Goal: Find specific page/section: Find specific page/section

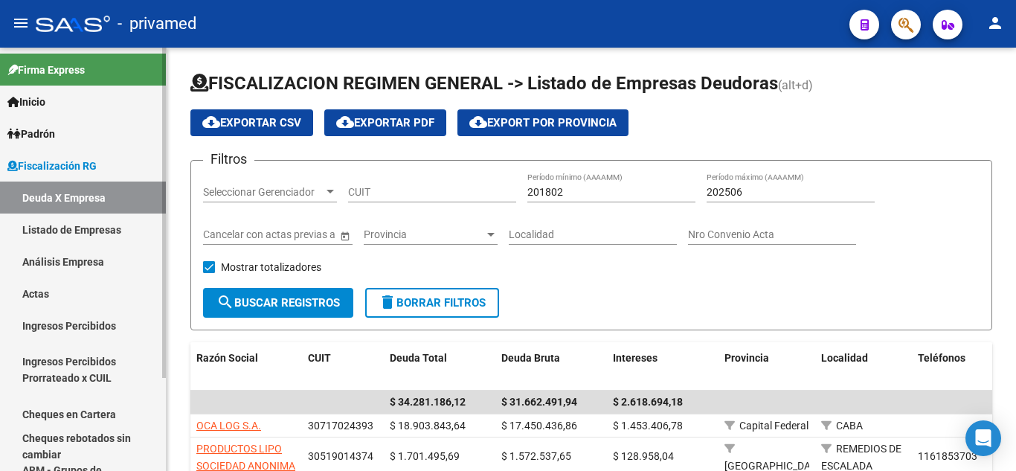
click at [103, 259] on link "Análisis Empresa" at bounding box center [83, 261] width 166 height 32
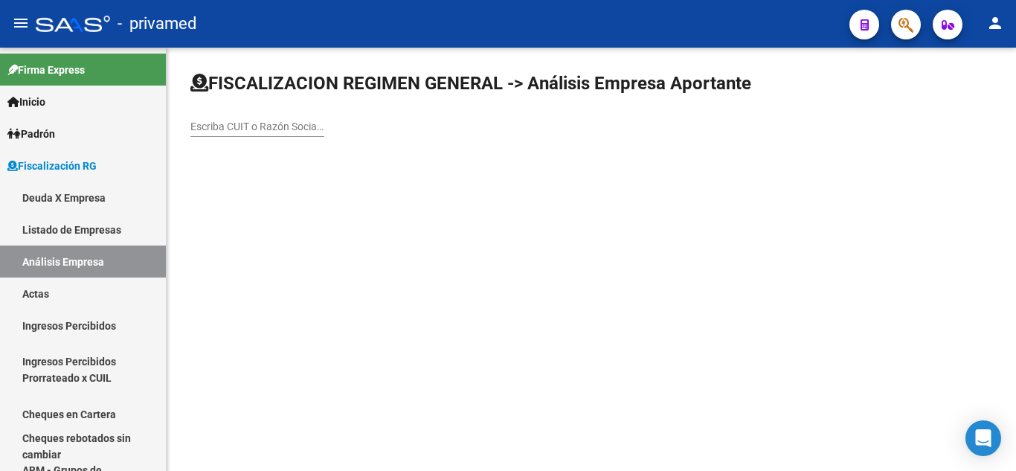
click at [275, 127] on input "Escriba CUIT o Razón Social para buscar" at bounding box center [257, 126] width 134 height 13
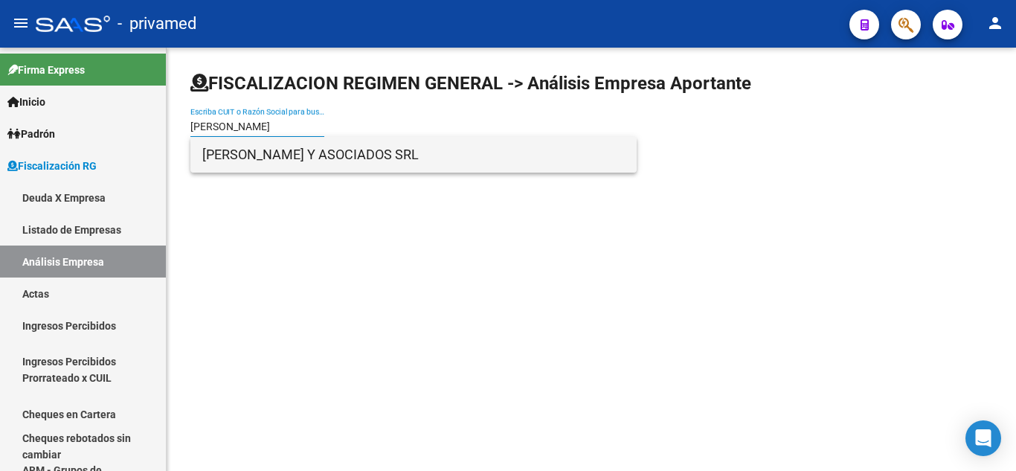
type input "[PERSON_NAME]"
click at [277, 150] on span "[PERSON_NAME] Y ASOCIADOS SRL" at bounding box center [413, 155] width 422 height 36
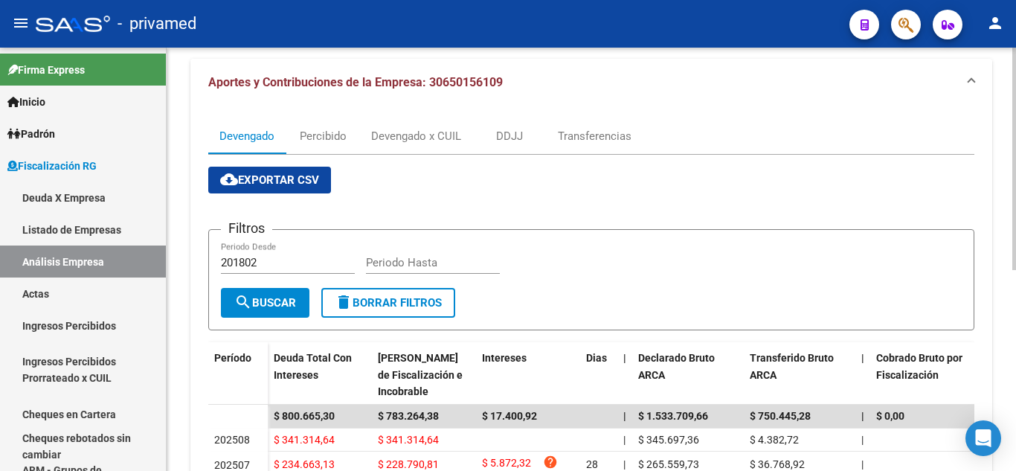
scroll to position [149, 0]
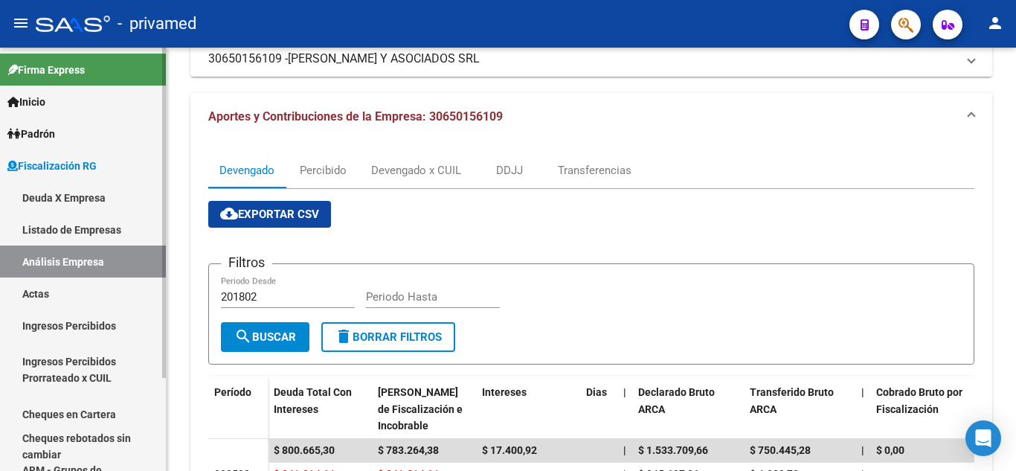
drag, startPoint x: 118, startPoint y: 220, endPoint x: 100, endPoint y: 216, distance: 18.4
click at [118, 221] on link "Listado de Empresas" at bounding box center [83, 229] width 166 height 32
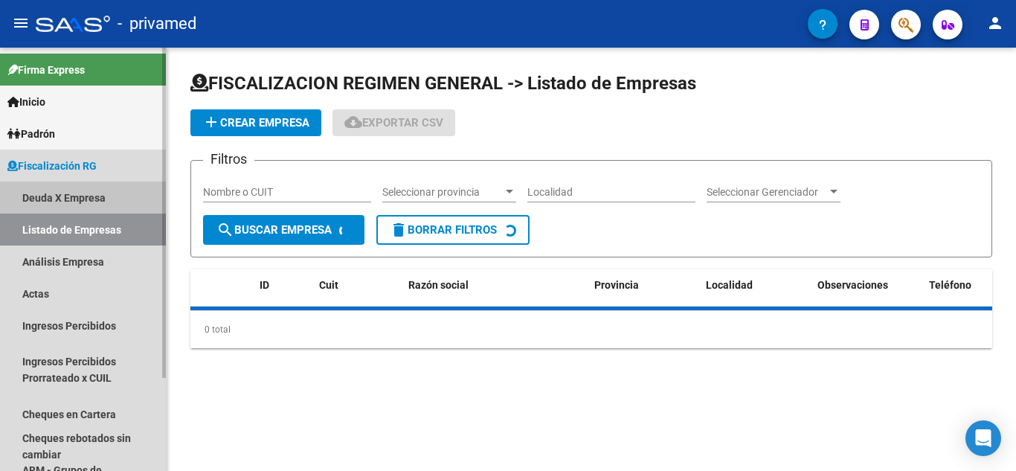
click at [92, 197] on link "Deuda X Empresa" at bounding box center [83, 197] width 166 height 32
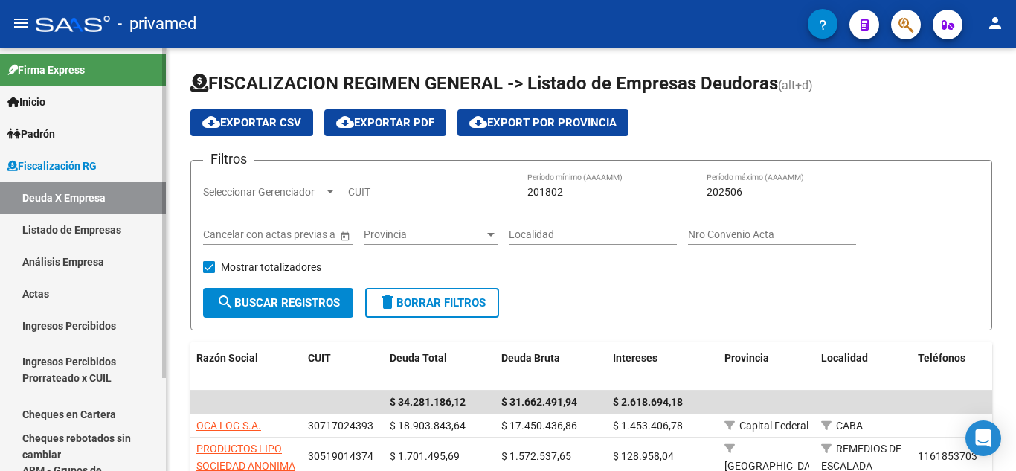
click at [129, 259] on link "Análisis Empresa" at bounding box center [83, 261] width 166 height 32
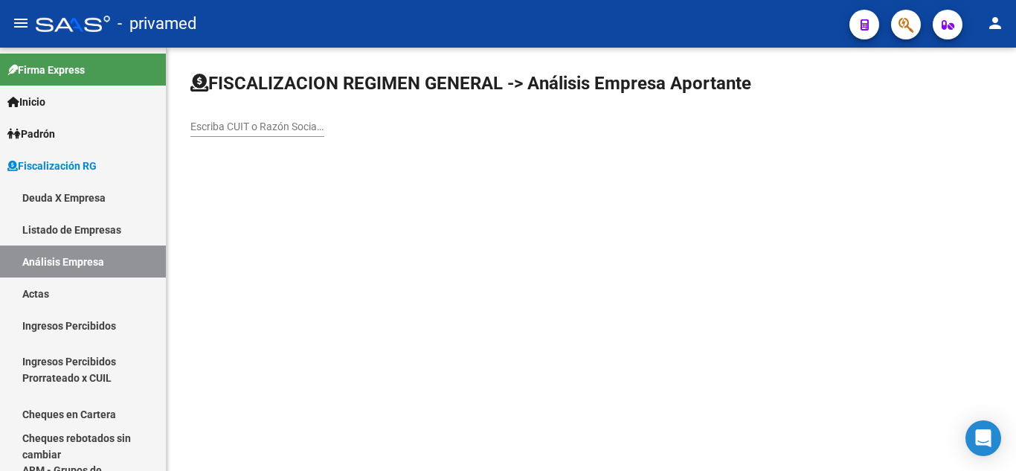
click at [251, 125] on input "Escriba CUIT o Razón Social para buscar" at bounding box center [257, 126] width 134 height 13
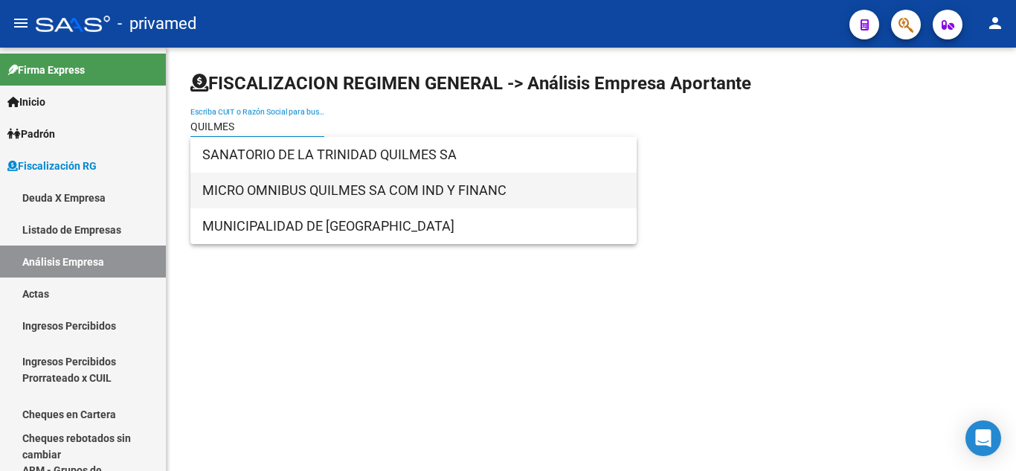
type input "QUILMES"
click at [312, 189] on span "MICRO OMNIBUS QUILMES SA COM IND Y FINANC" at bounding box center [413, 191] width 422 height 36
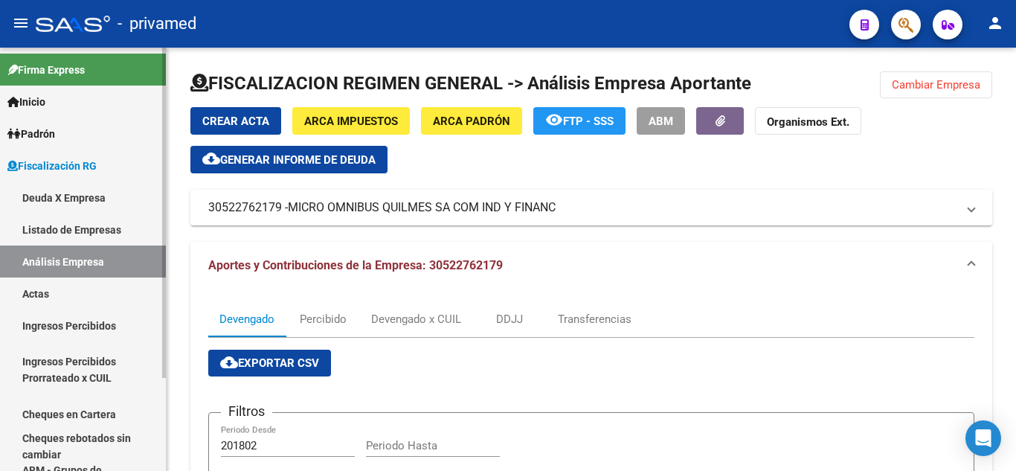
click at [77, 225] on link "Listado de Empresas" at bounding box center [83, 229] width 166 height 32
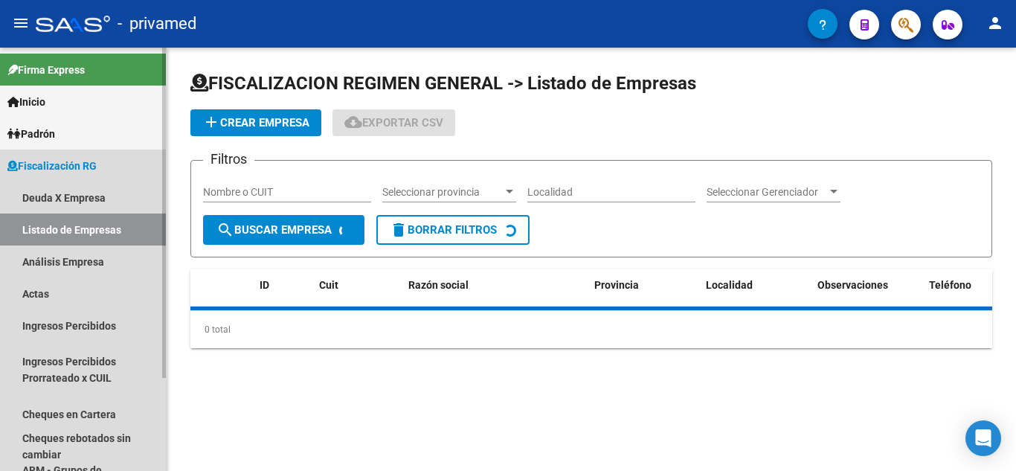
click at [79, 251] on link "Análisis Empresa" at bounding box center [83, 261] width 166 height 32
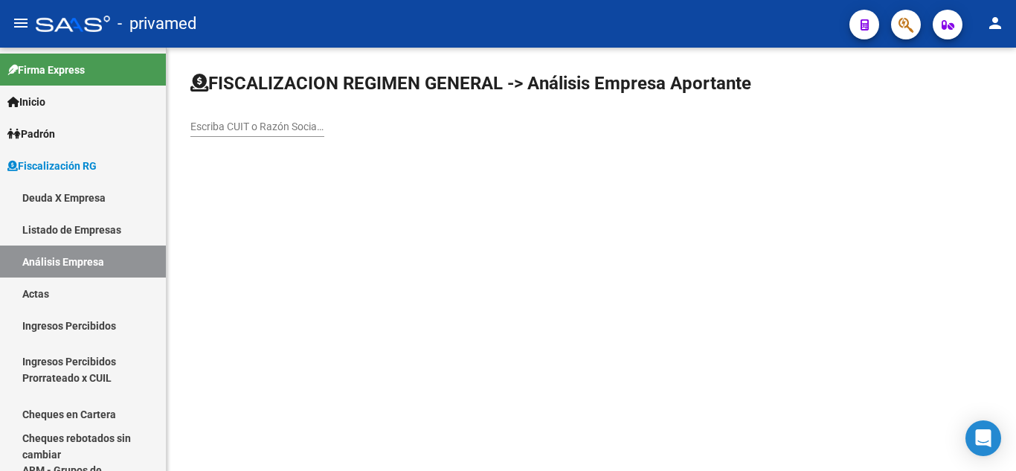
click at [263, 112] on div "Escriba CUIT o Razón Social para buscar" at bounding box center [257, 122] width 134 height 30
click at [257, 125] on input "Escriba CUIT o Razón Social para buscar" at bounding box center [257, 126] width 134 height 13
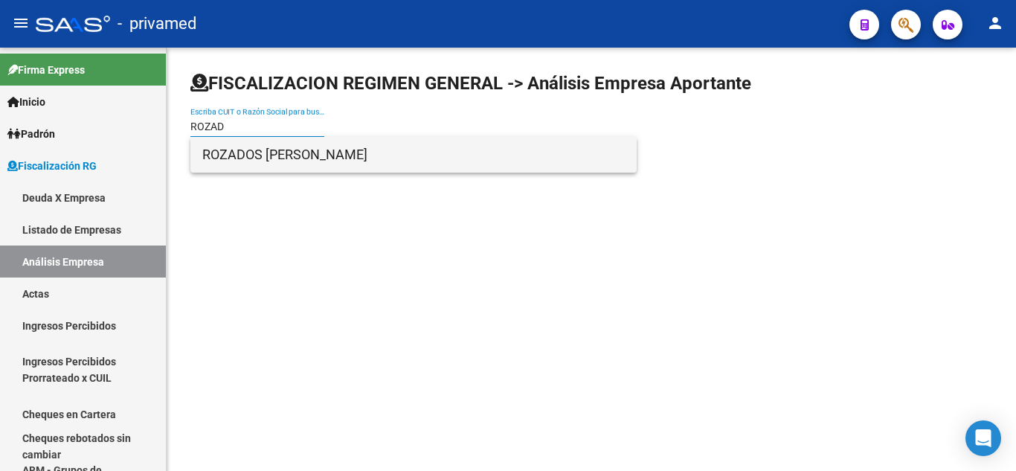
type input "ROZAD"
click at [269, 159] on span "ROZADOS [PERSON_NAME]" at bounding box center [413, 155] width 422 height 36
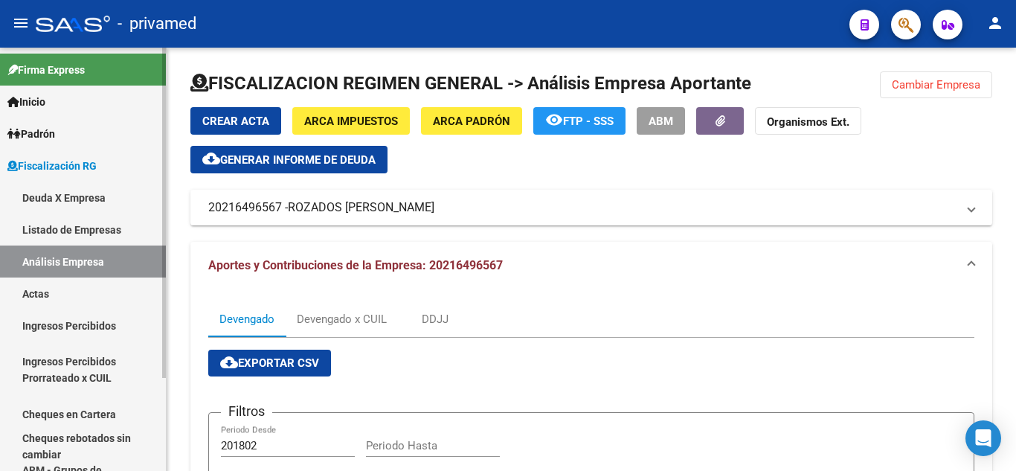
drag, startPoint x: 81, startPoint y: 232, endPoint x: 77, endPoint y: 256, distance: 24.1
click at [81, 232] on link "Listado de Empresas" at bounding box center [83, 229] width 166 height 32
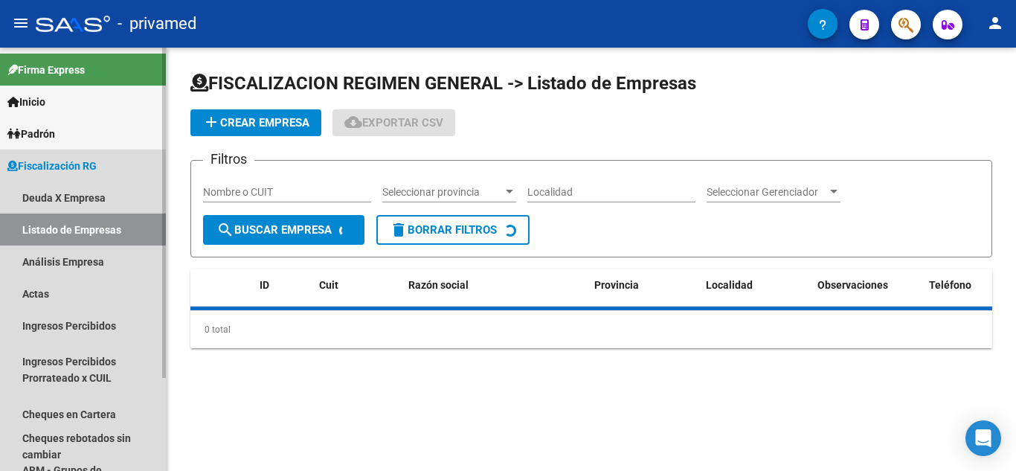
click at [76, 266] on link "Análisis Empresa" at bounding box center [83, 261] width 166 height 32
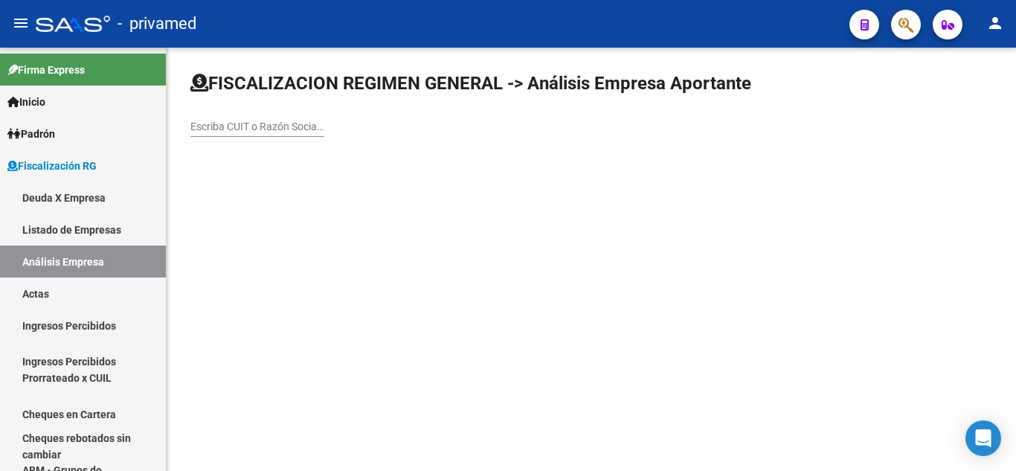
click at [257, 125] on input "Escriba CUIT o Razón Social para buscar" at bounding box center [257, 126] width 134 height 13
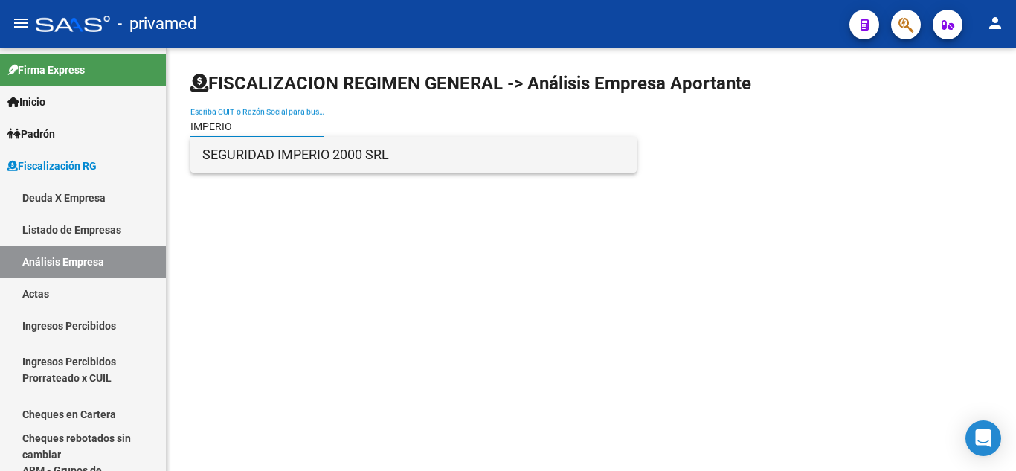
type input "IMPERIO"
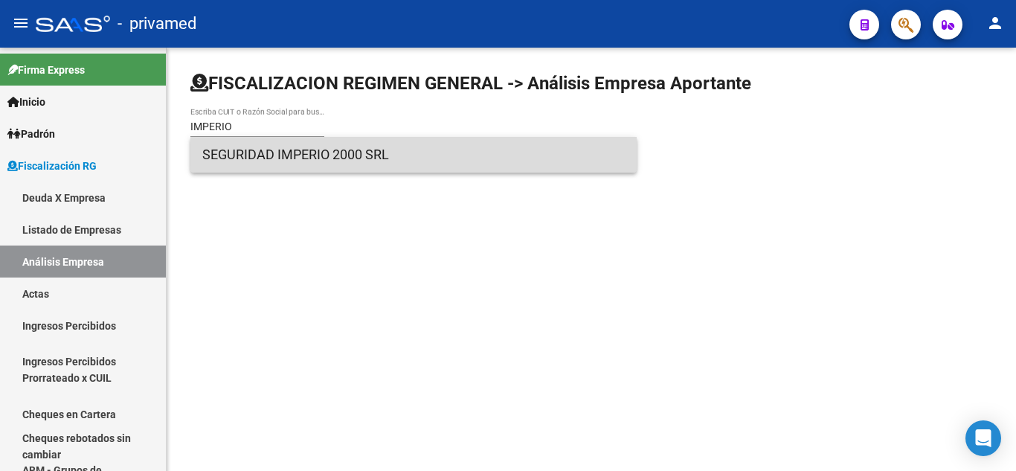
click at [257, 149] on span "SEGURIDAD IMPERIO 2000 SRL" at bounding box center [413, 155] width 422 height 36
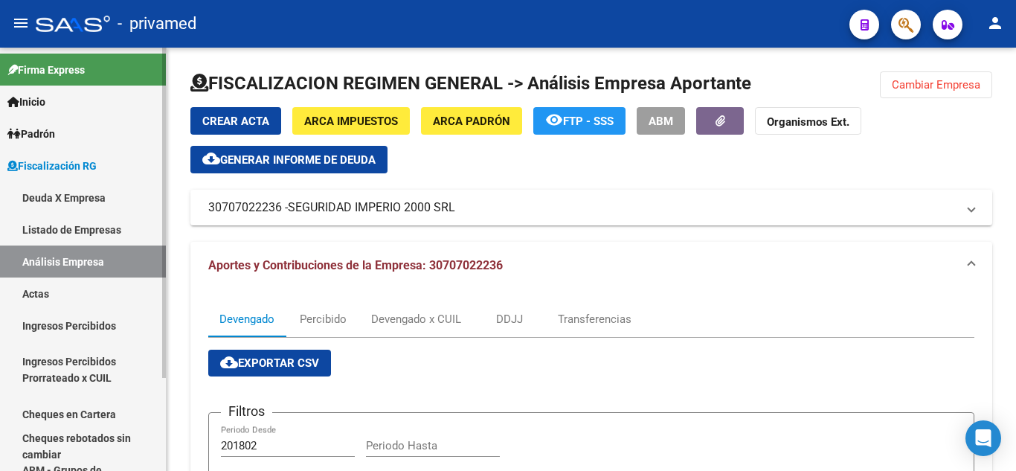
drag, startPoint x: 115, startPoint y: 201, endPoint x: 128, endPoint y: 198, distance: 13.7
click at [115, 201] on link "Deuda X Empresa" at bounding box center [83, 197] width 166 height 32
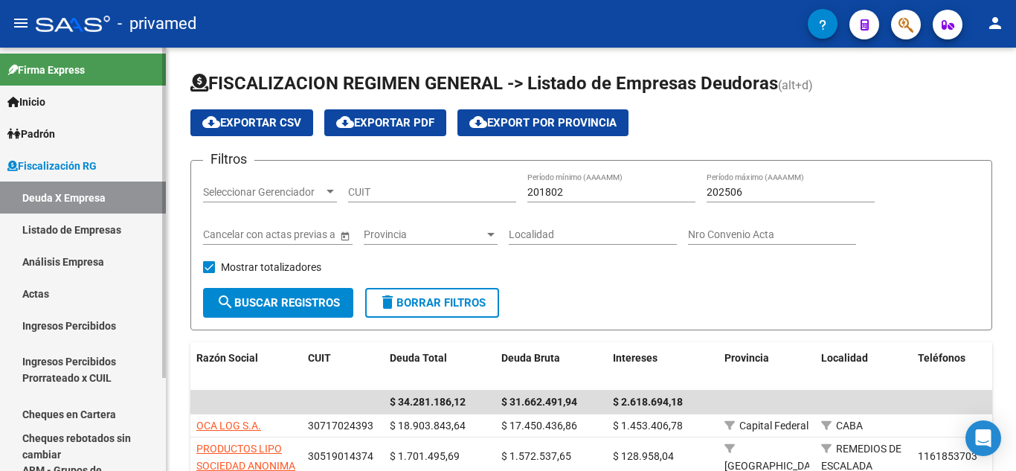
click at [88, 258] on link "Análisis Empresa" at bounding box center [83, 261] width 166 height 32
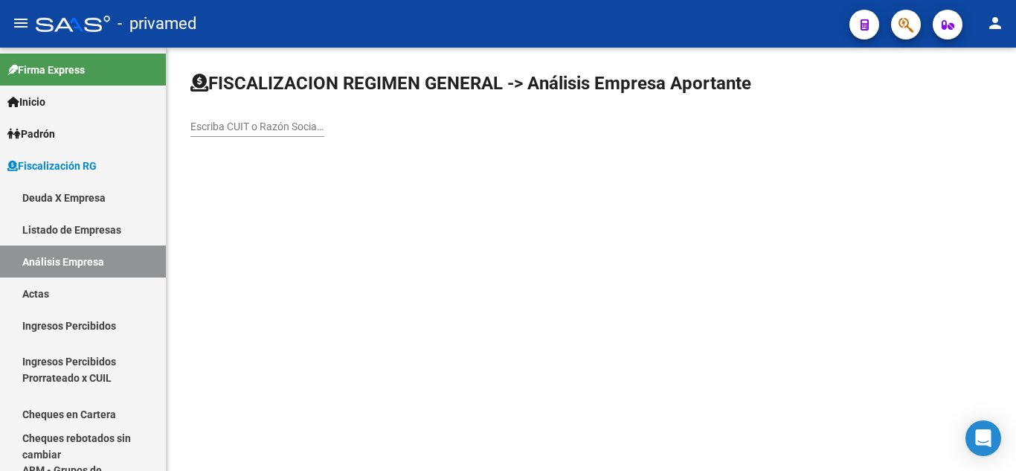
click at [270, 124] on input "Escriba CUIT o Razón Social para buscar" at bounding box center [257, 126] width 134 height 13
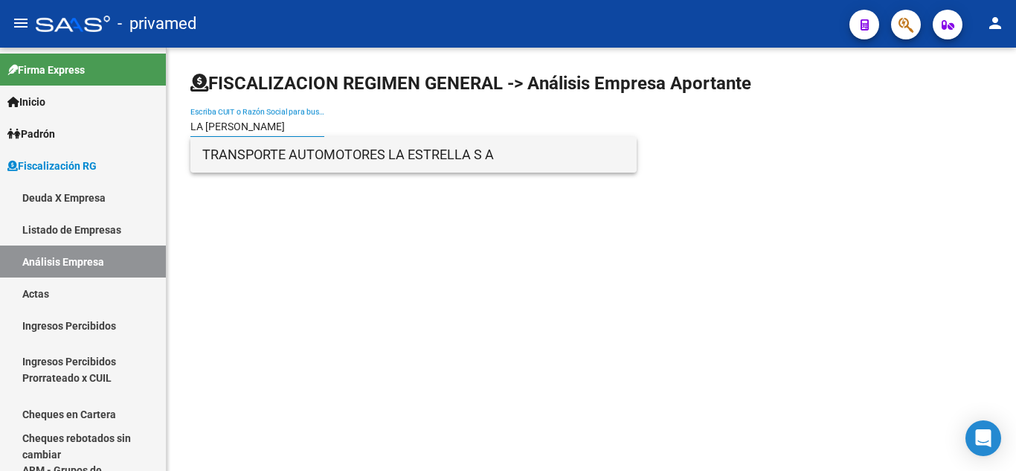
type input "LA [PERSON_NAME]"
click at [287, 139] on span "TRANSPORTE AUTOMOTORES LA ESTRELLA S A" at bounding box center [413, 155] width 422 height 36
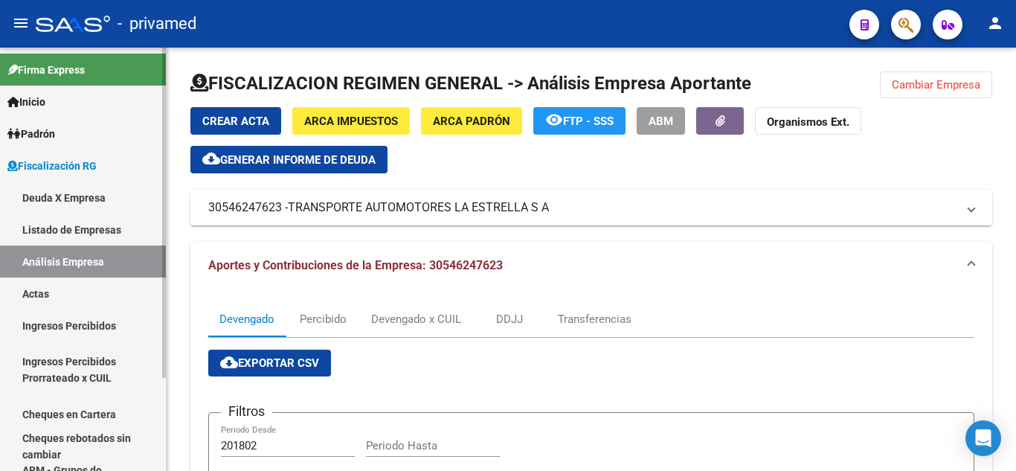
click at [74, 222] on link "Listado de Empresas" at bounding box center [83, 229] width 166 height 32
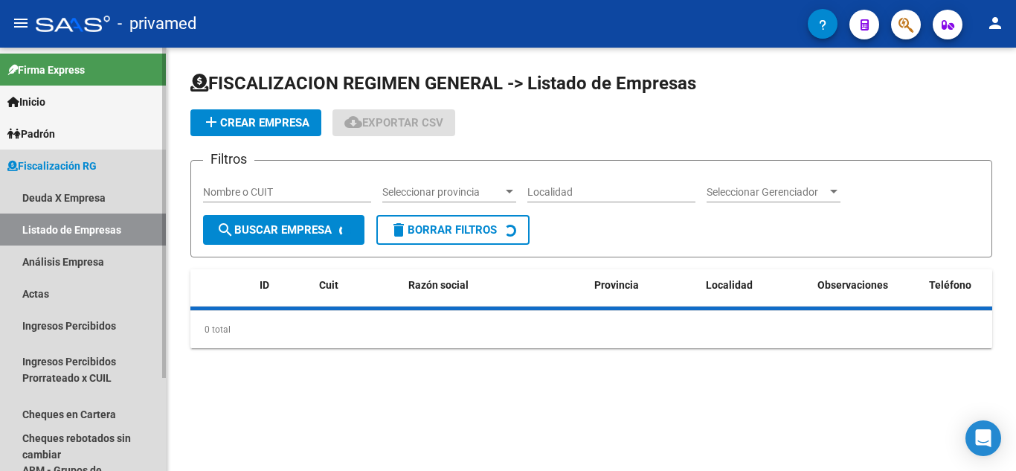
click at [77, 257] on link "Análisis Empresa" at bounding box center [83, 261] width 166 height 32
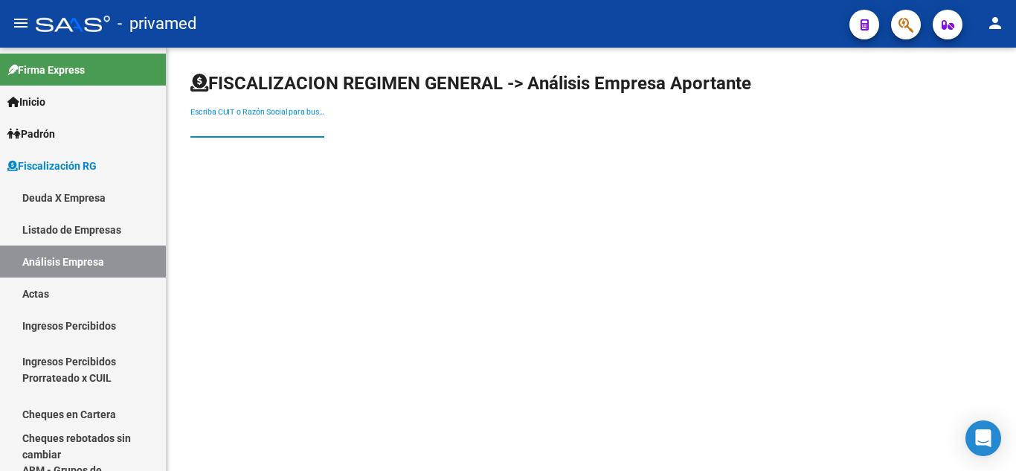
click at [239, 130] on input "Escriba CUIT o Razón Social para buscar" at bounding box center [257, 126] width 134 height 13
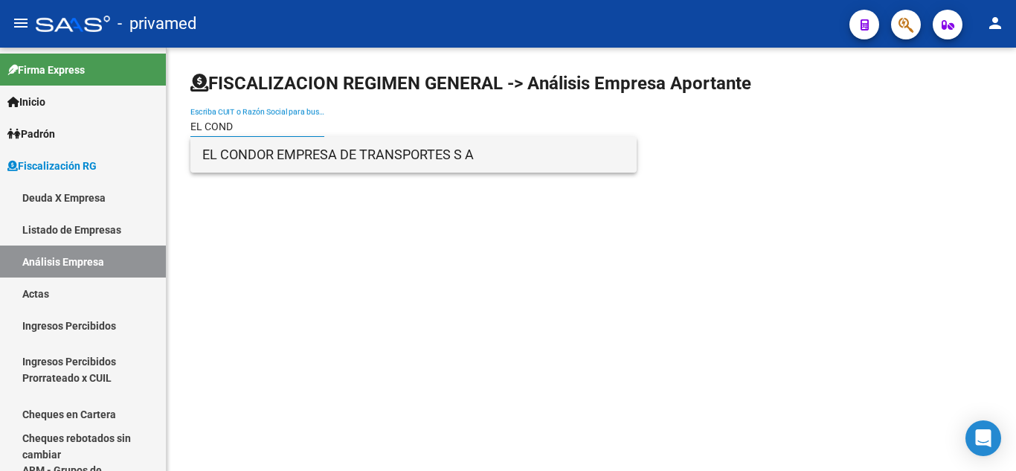
type input "EL COND"
click at [315, 156] on span "EL CONDOR EMPRESA DE TRANSPORTES S A" at bounding box center [413, 155] width 422 height 36
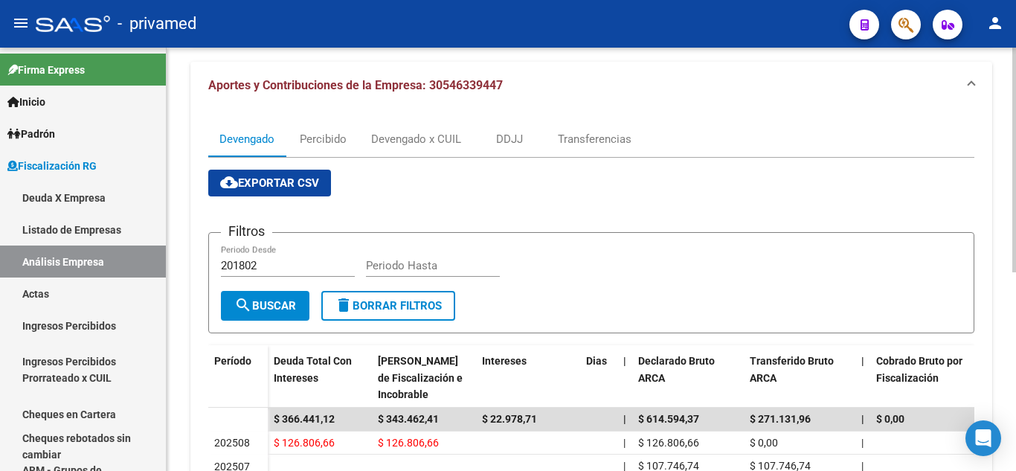
scroll to position [372, 0]
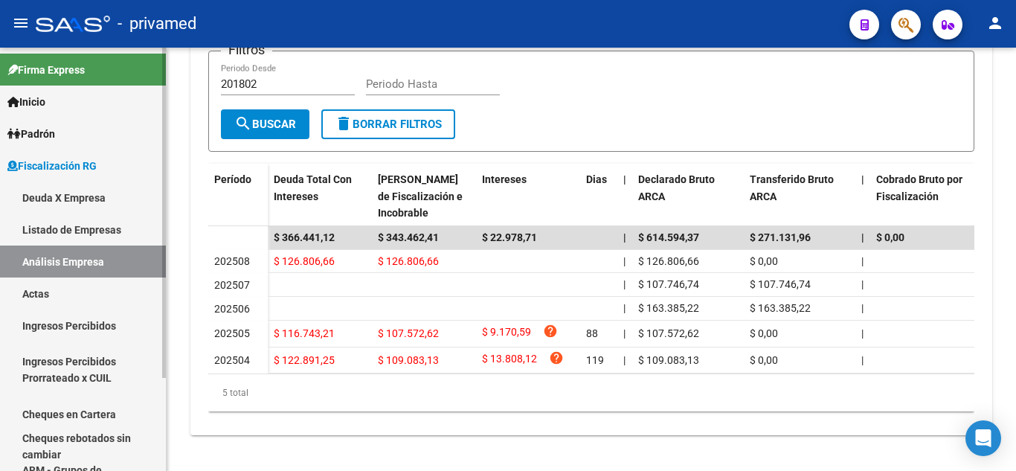
click at [113, 215] on link "Listado de Empresas" at bounding box center [83, 229] width 166 height 32
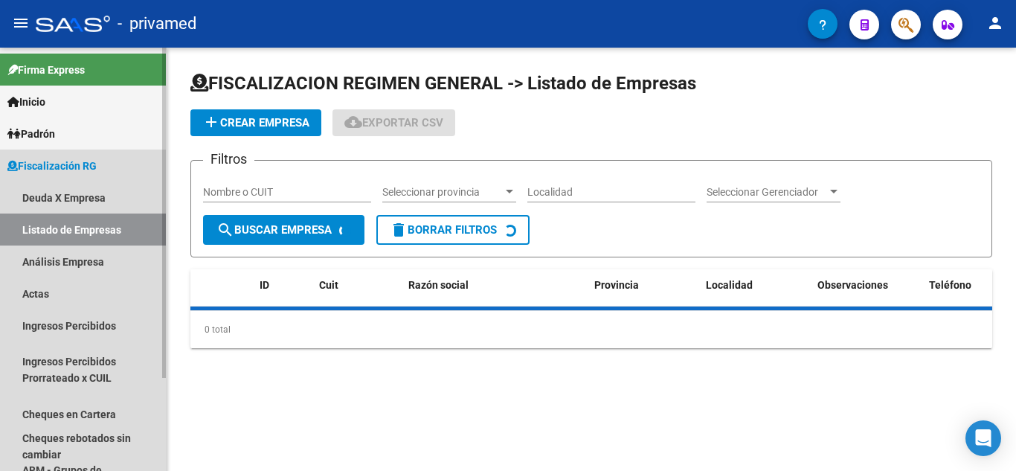
click at [103, 249] on link "Análisis Empresa" at bounding box center [83, 261] width 166 height 32
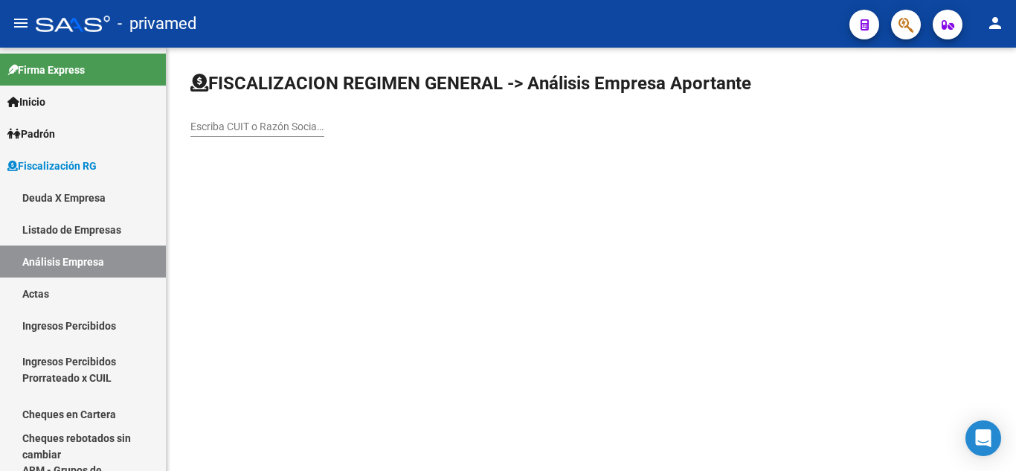
click at [262, 120] on input "Escriba CUIT o Razón Social para buscar" at bounding box center [257, 126] width 134 height 13
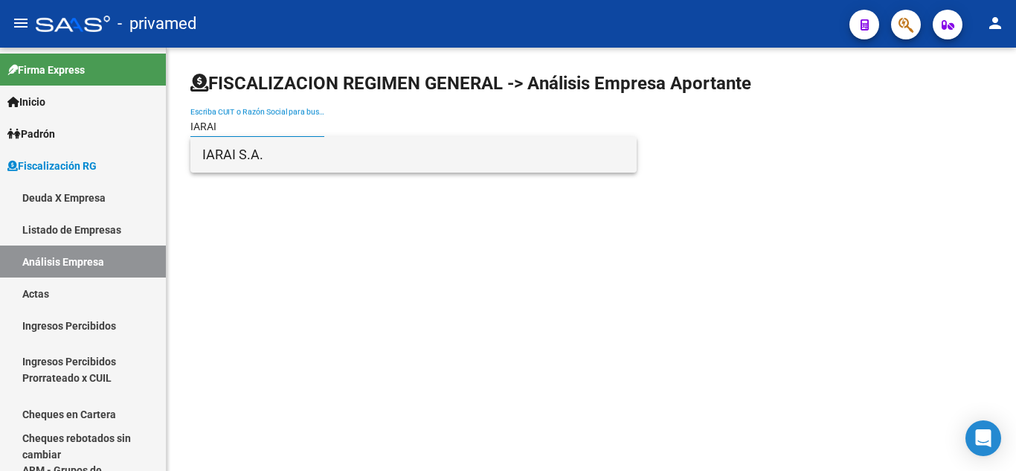
type input "IARAI"
click at [286, 151] on span "IARAI S.A." at bounding box center [413, 155] width 422 height 36
